Goal: Information Seeking & Learning: Find specific fact

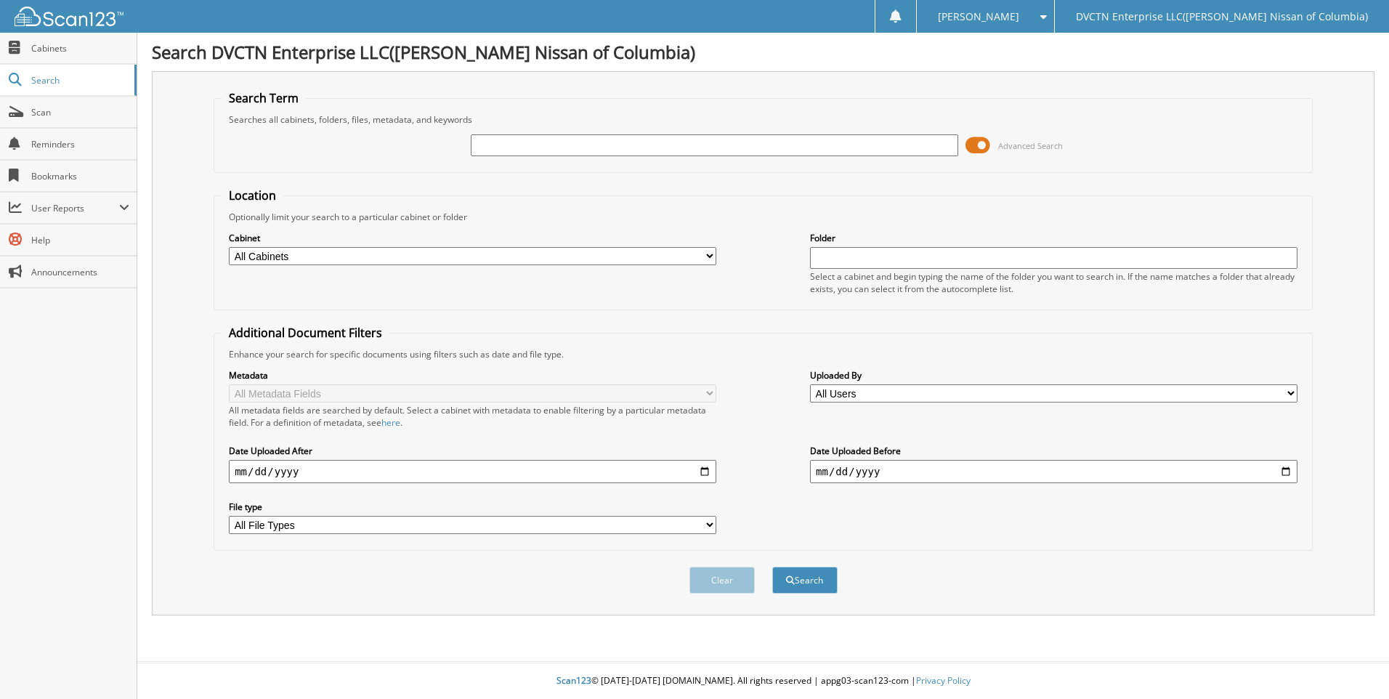
click at [701, 152] on input "text" at bounding box center [715, 145] width 488 height 22
type input "bull"
click at [772, 567] on button "Search" at bounding box center [804, 580] width 65 height 27
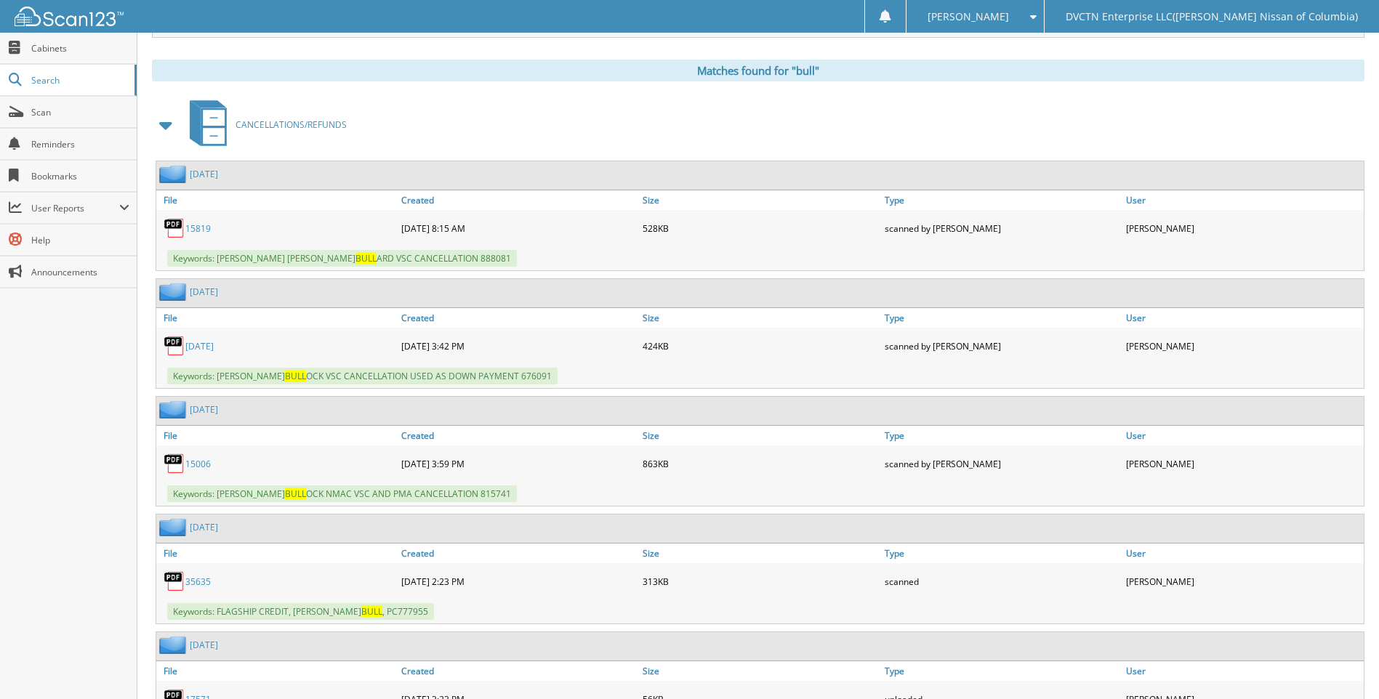
scroll to position [581, 0]
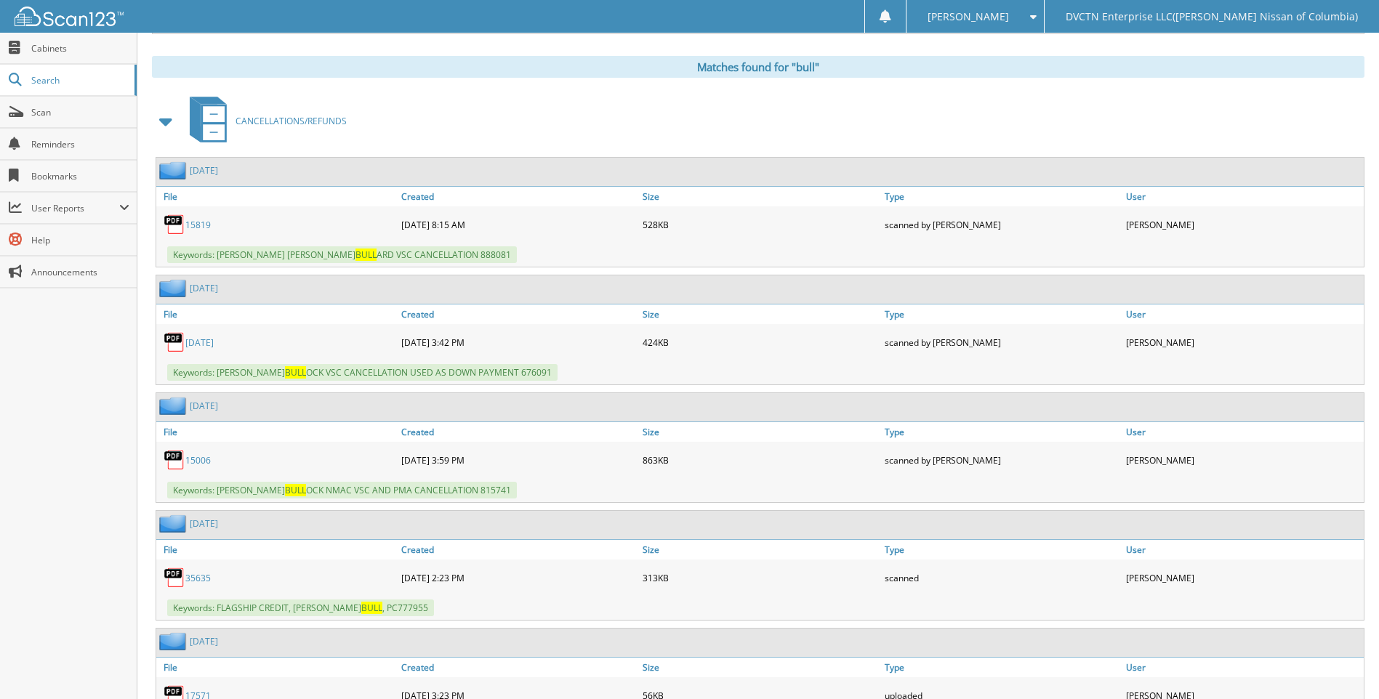
click at [198, 579] on link "35635" at bounding box center [197, 578] width 25 height 12
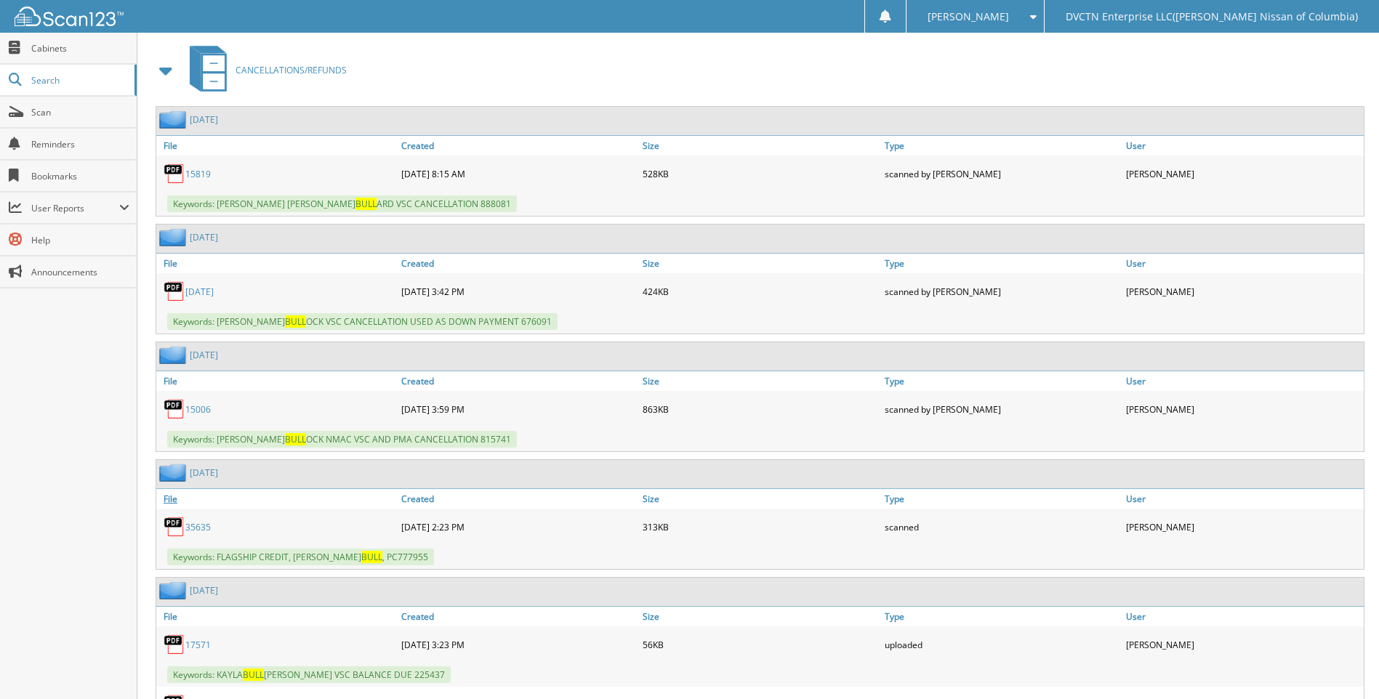
scroll to position [654, 0]
